Goal: Transaction & Acquisition: Purchase product/service

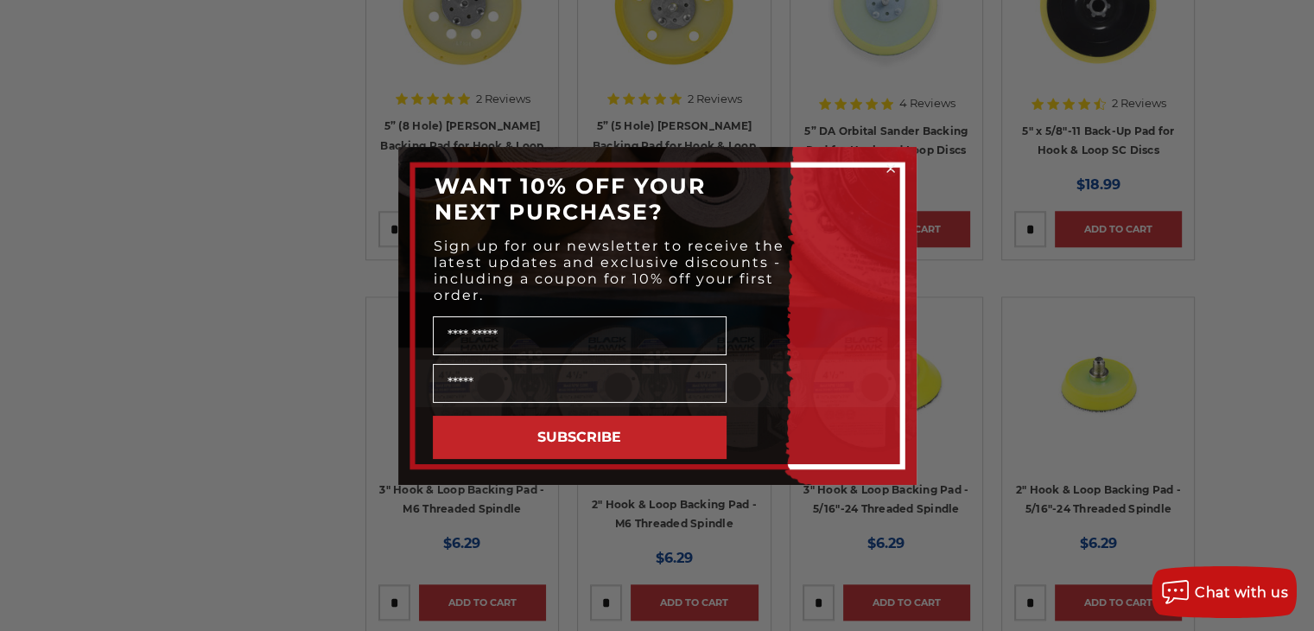
scroll to position [1583, 0]
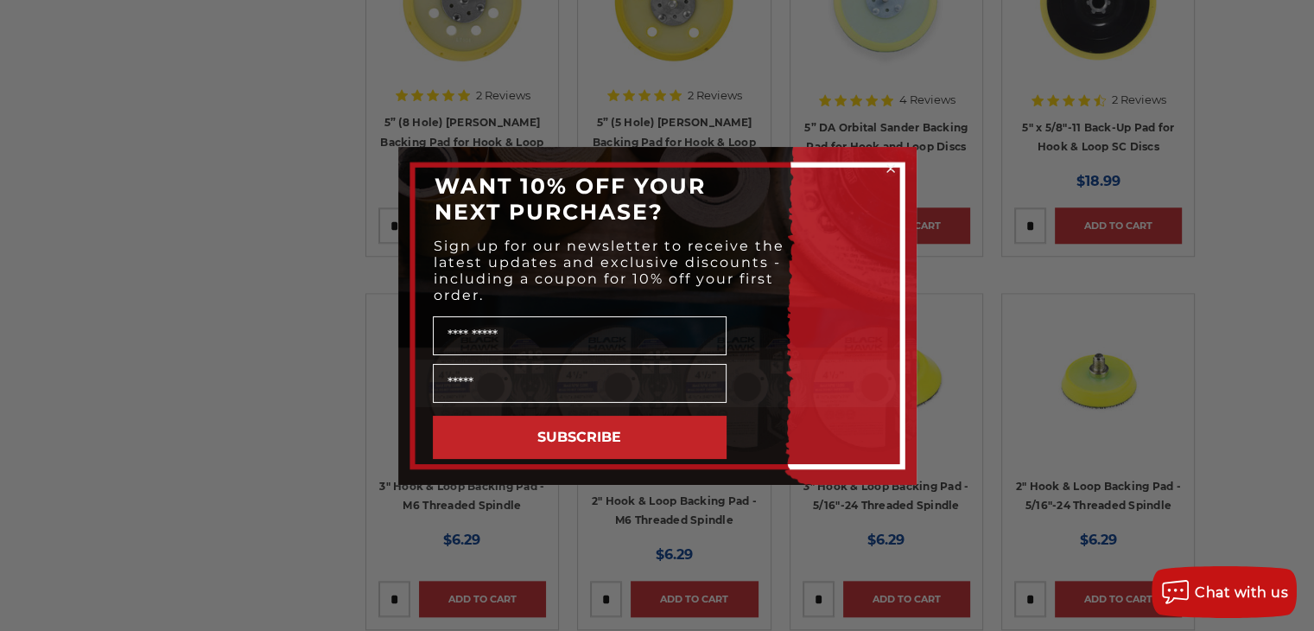
click at [981, 378] on div "Close dialog WANT 10% OFF YOUR NEXT PURCHASE? Sign up for our newsletter to rec…" at bounding box center [657, 315] width 1314 height 631
click at [892, 167] on circle "Close dialog" at bounding box center [890, 168] width 16 height 16
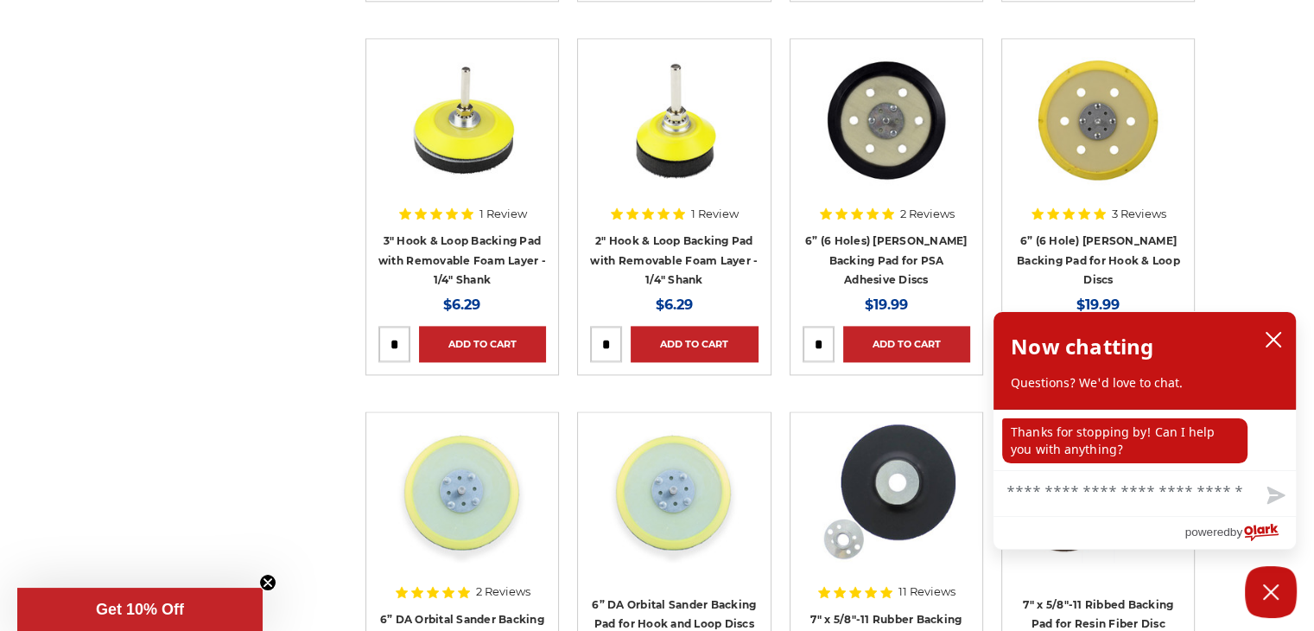
scroll to position [2217, 0]
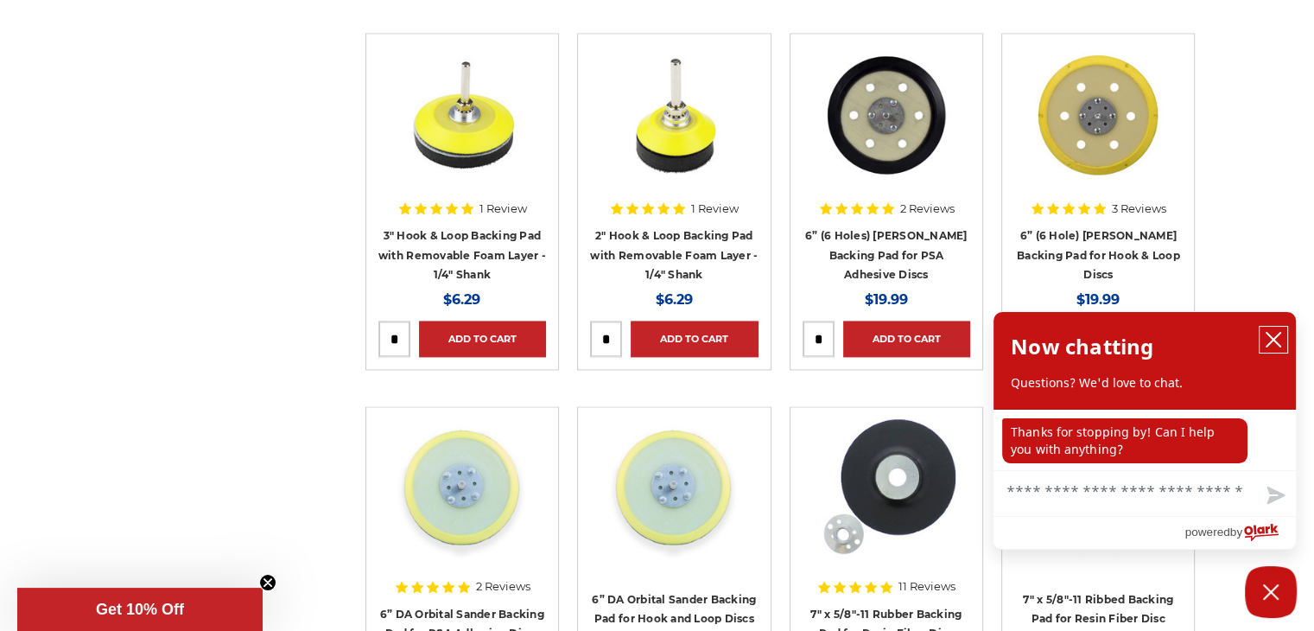
click at [1275, 333] on icon "close chatbox" at bounding box center [1273, 339] width 17 height 17
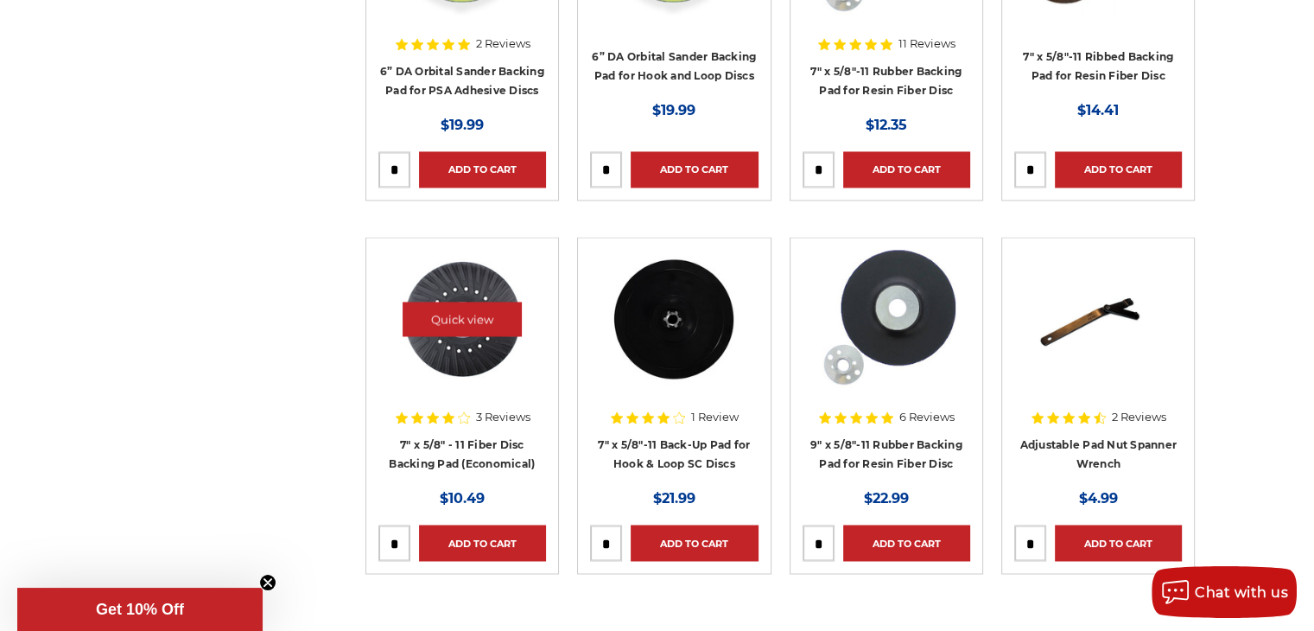
scroll to position [2764, 0]
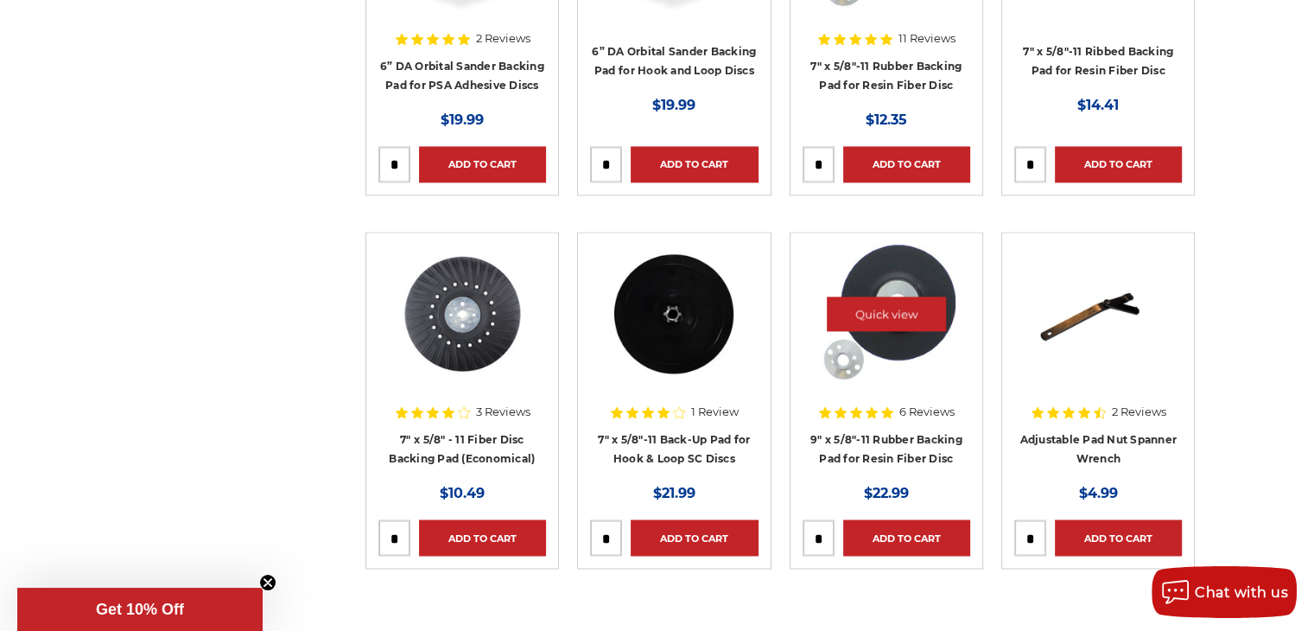
click at [900, 358] on img at bounding box center [886, 313] width 138 height 138
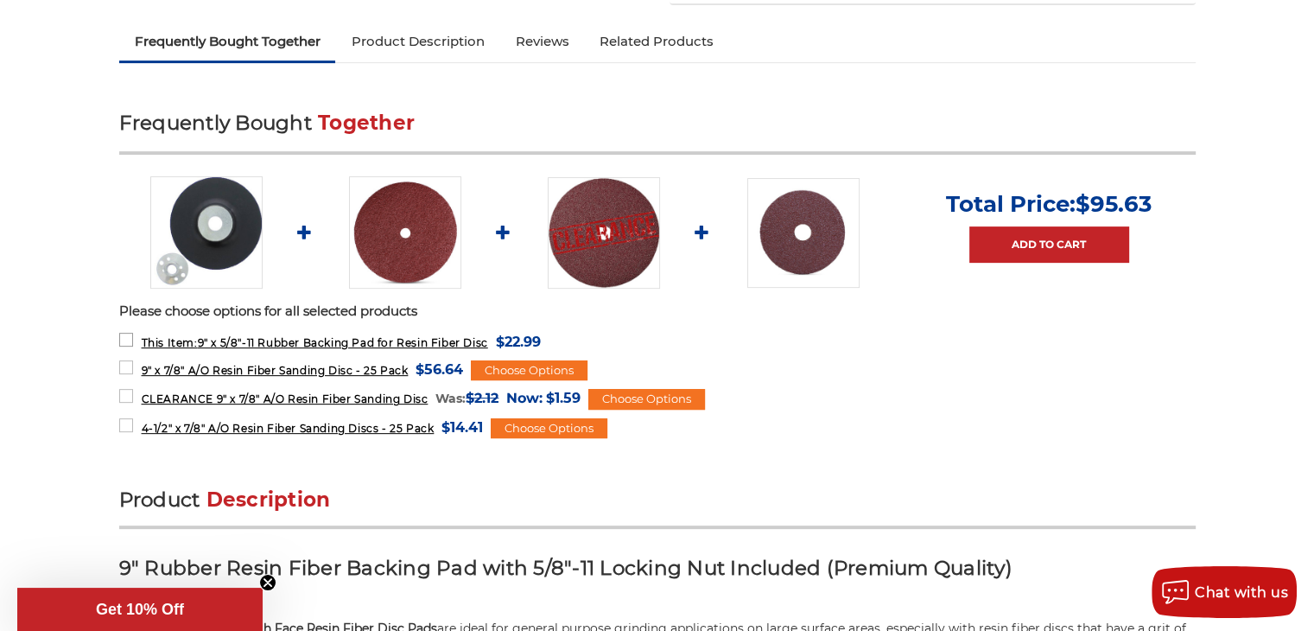
scroll to position [575, 0]
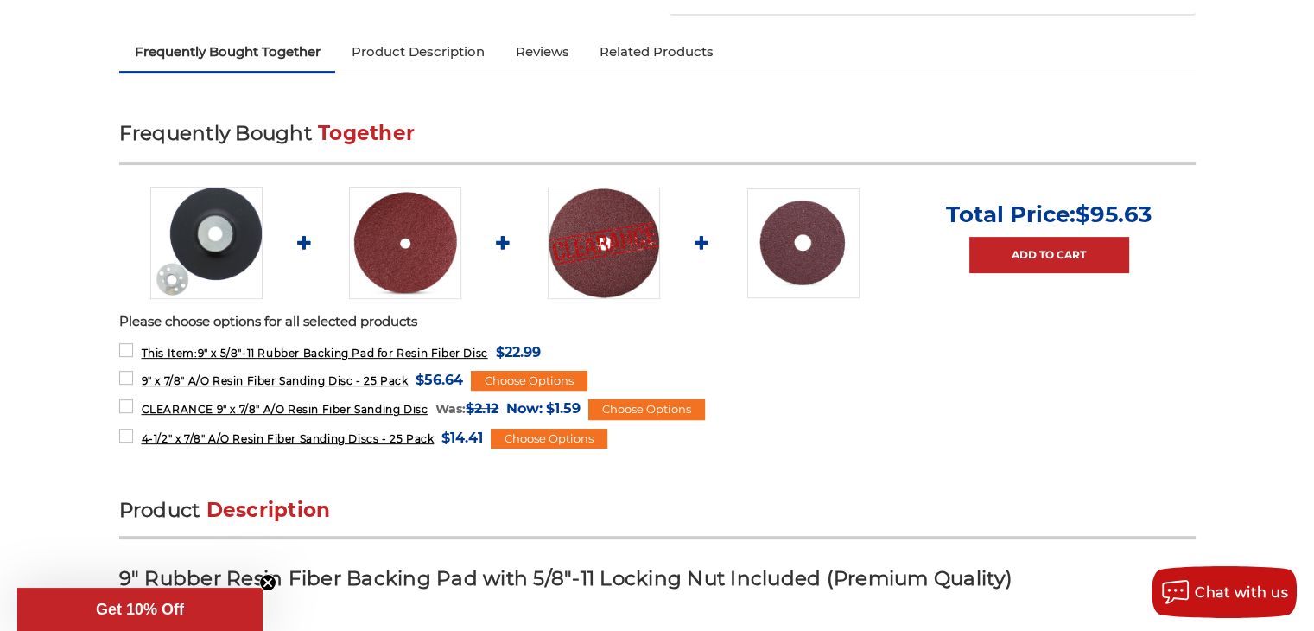
click at [216, 256] on img at bounding box center [206, 243] width 112 height 112
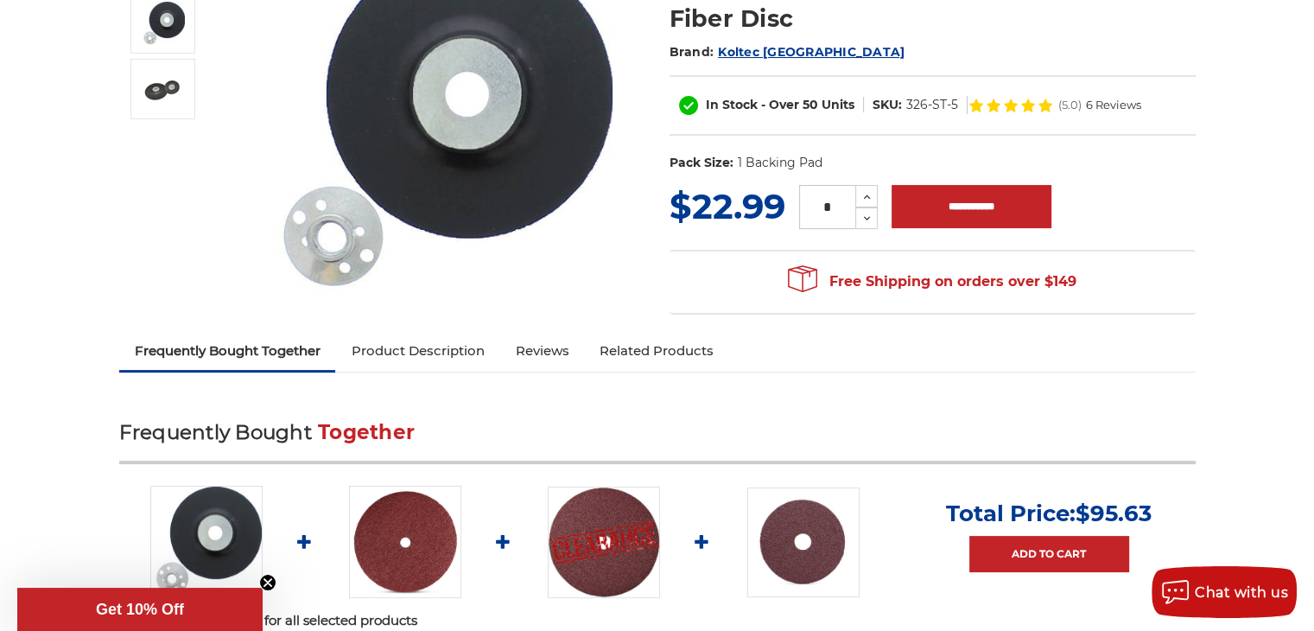
scroll to position [230, 0]
